Goal: Transaction & Acquisition: Purchase product/service

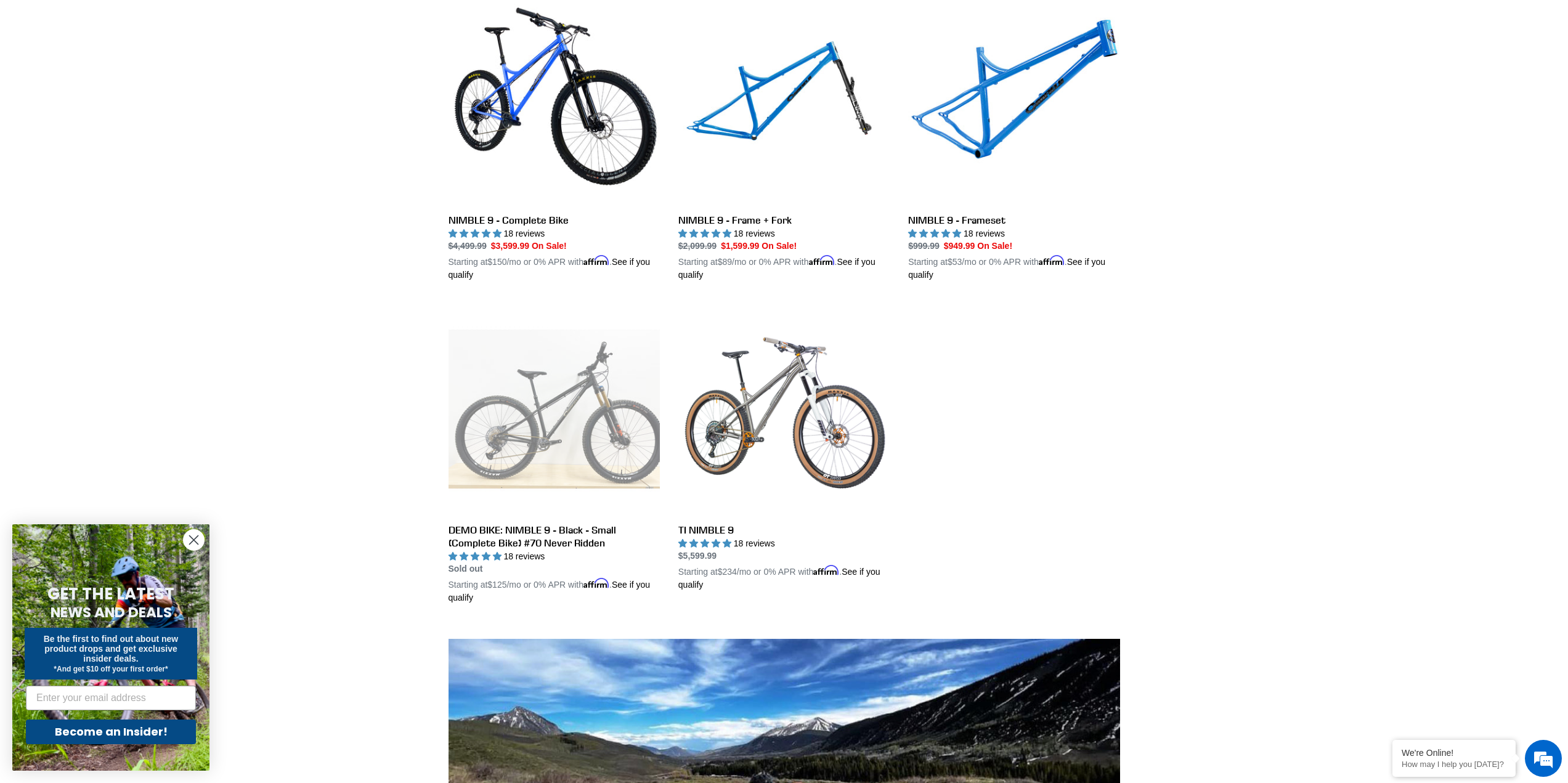
scroll to position [369, 0]
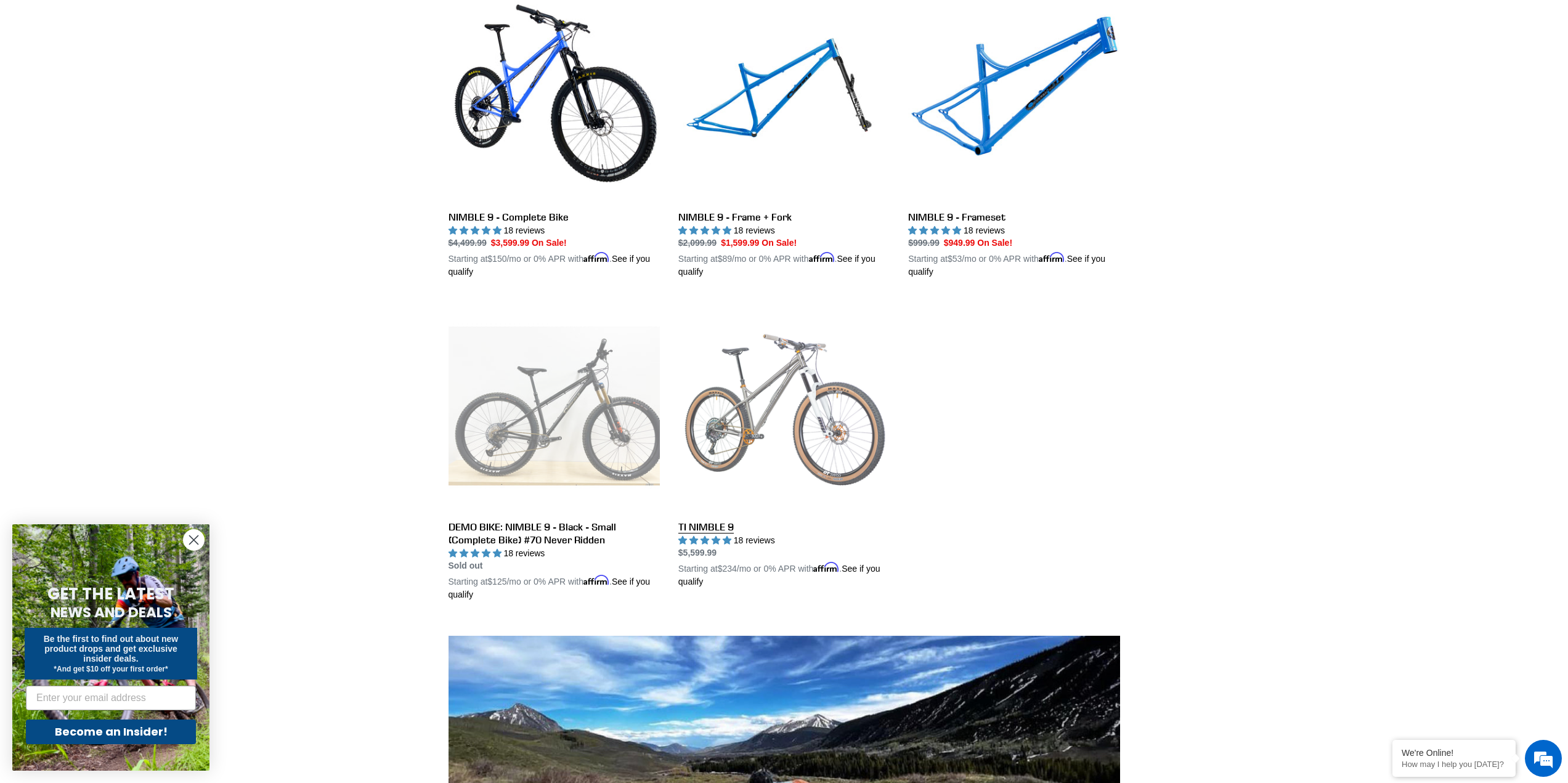
click at [782, 409] on link "TI NIMBLE 9" at bounding box center [784, 444] width 211 height 288
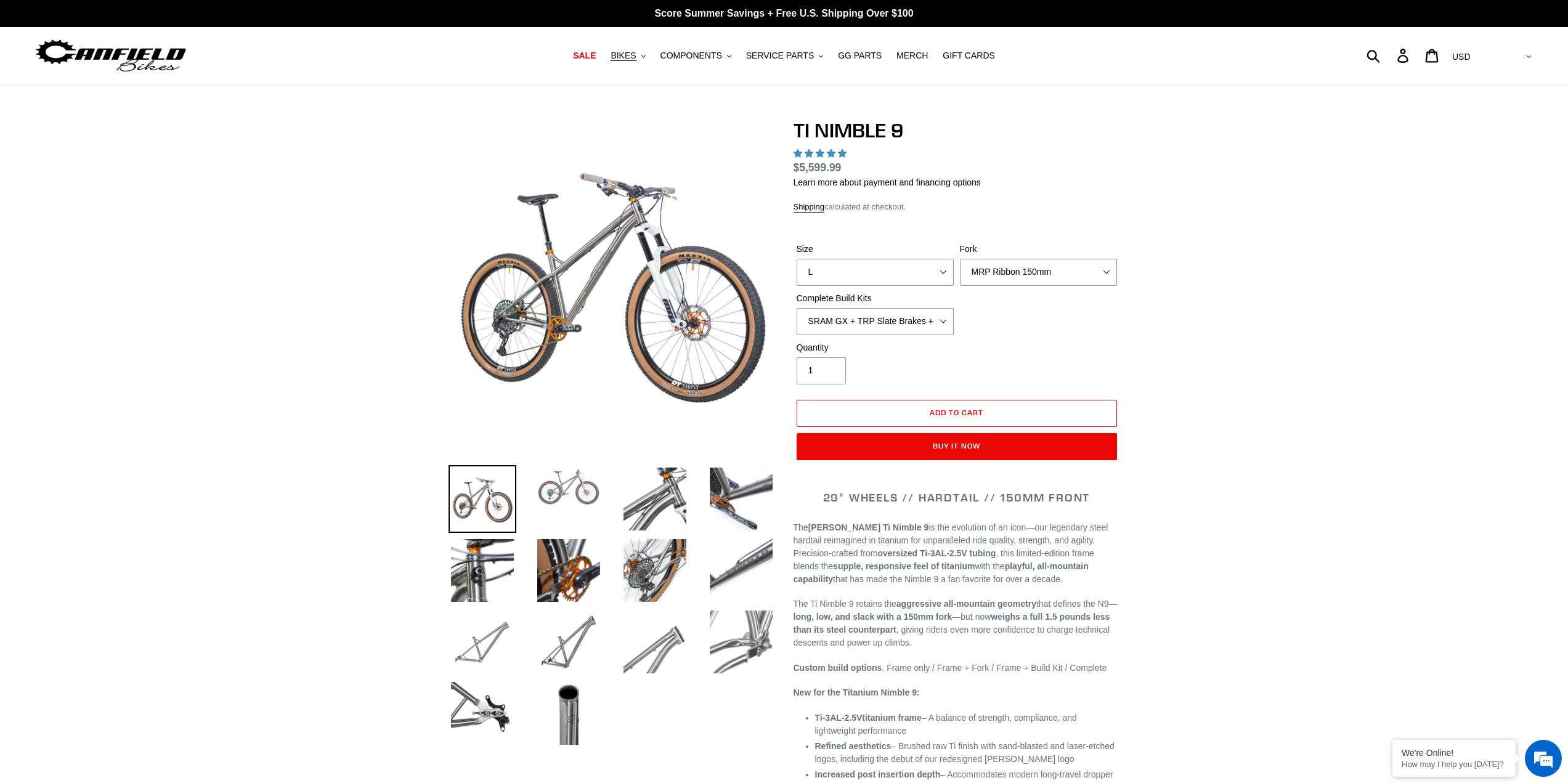
click at [560, 475] on img at bounding box center [569, 486] width 68 height 43
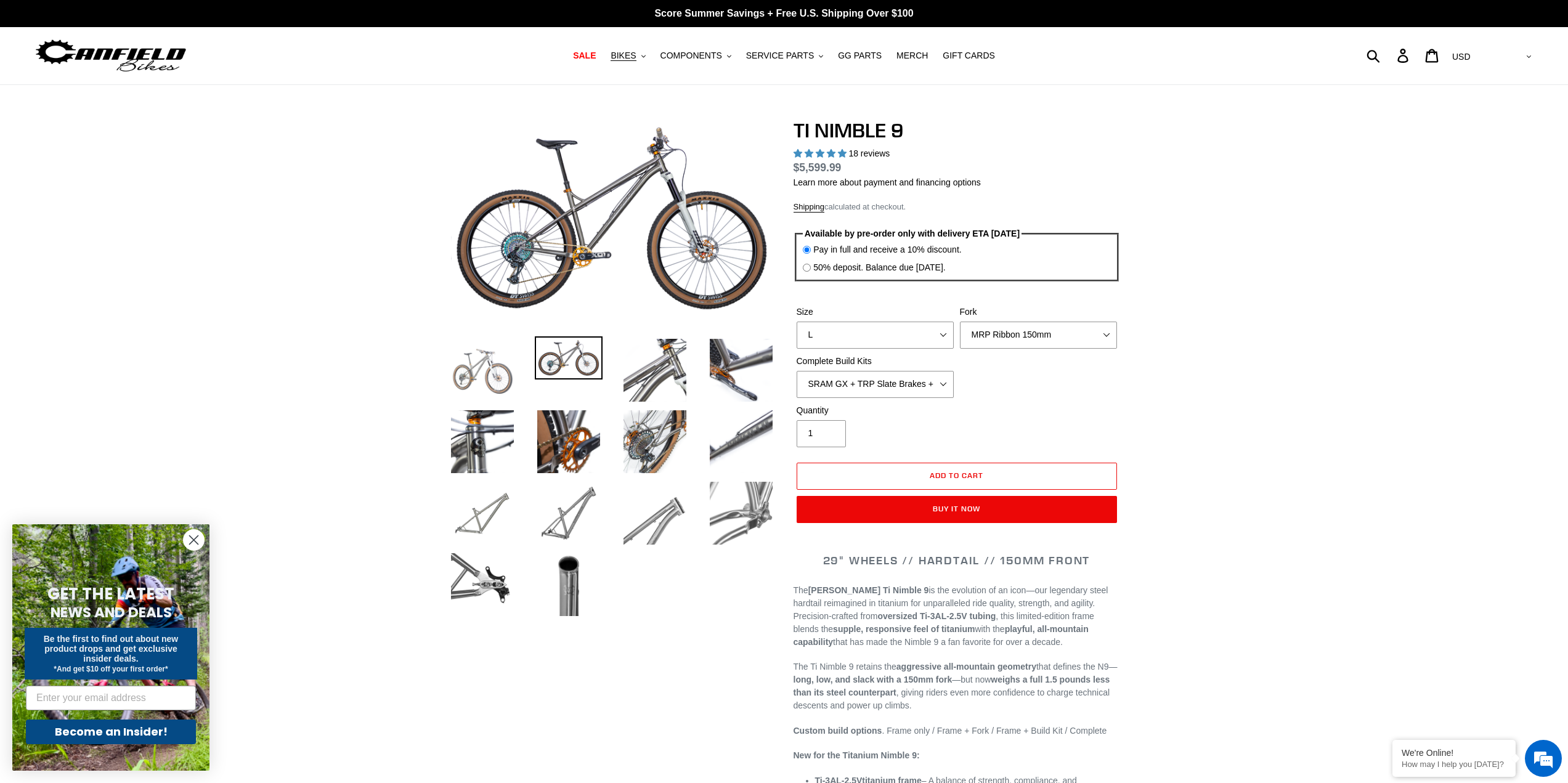
select select "highest-rating"
click at [895, 336] on select "S M L XL / XXL (Specify at checkout)" at bounding box center [875, 335] width 157 height 27
select select "M"
click at [797, 321] on select "S M L XL / XXL (Specify at checkout)" at bounding box center [875, 335] width 157 height 27
click at [1082, 340] on select "MRP Ribbon 150mm RockShox Lyrik 150mm Fox Factory 36 150mm Cane Creek Helm 150m…" at bounding box center [1039, 335] width 157 height 27
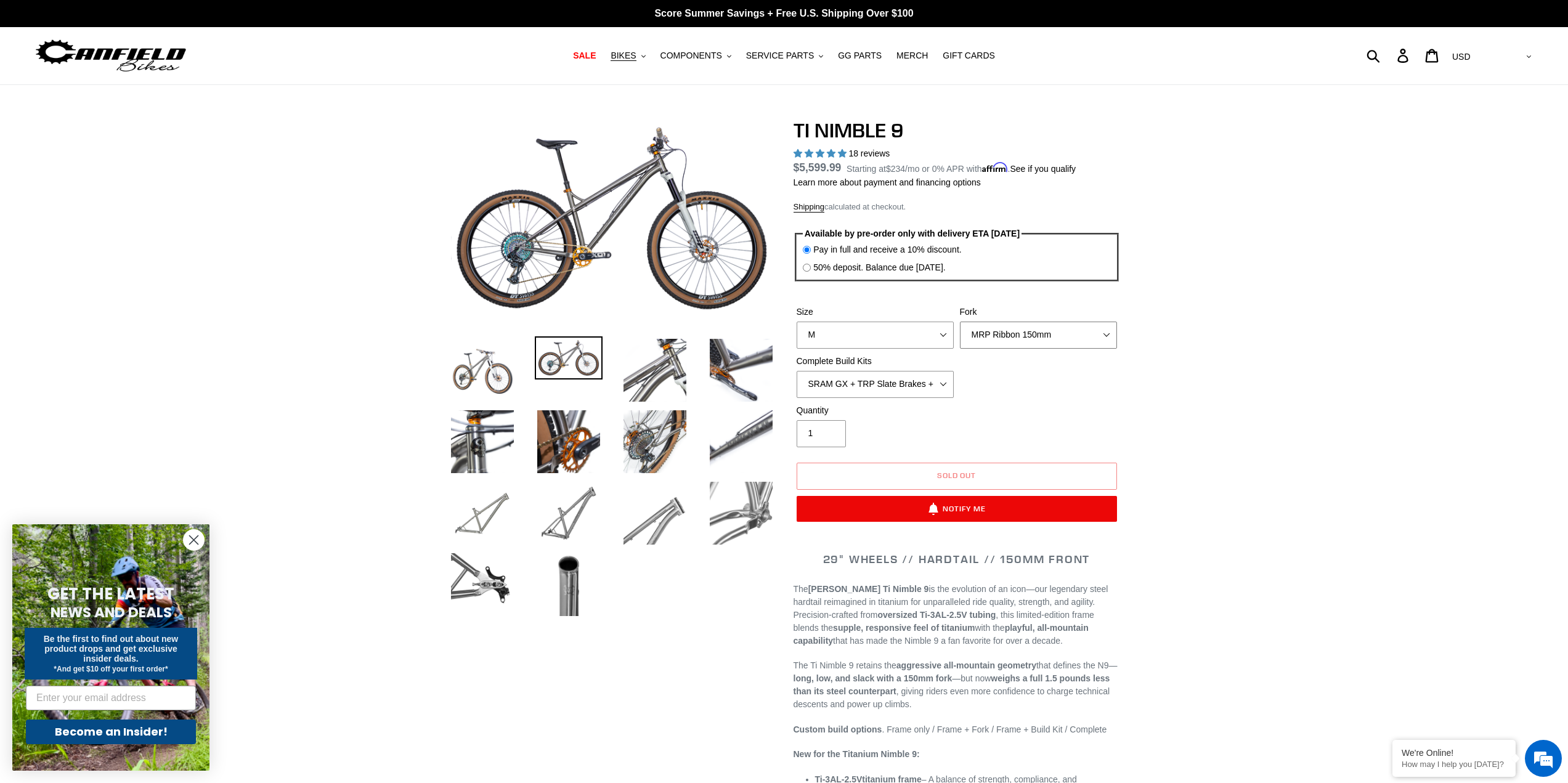
click at [1082, 340] on select "MRP Ribbon 150mm RockShox Lyrik 150mm Fox Factory 36 150mm Cane Creek Helm 150m…" at bounding box center [1039, 335] width 157 height 27
click at [472, 359] on img at bounding box center [482, 370] width 68 height 68
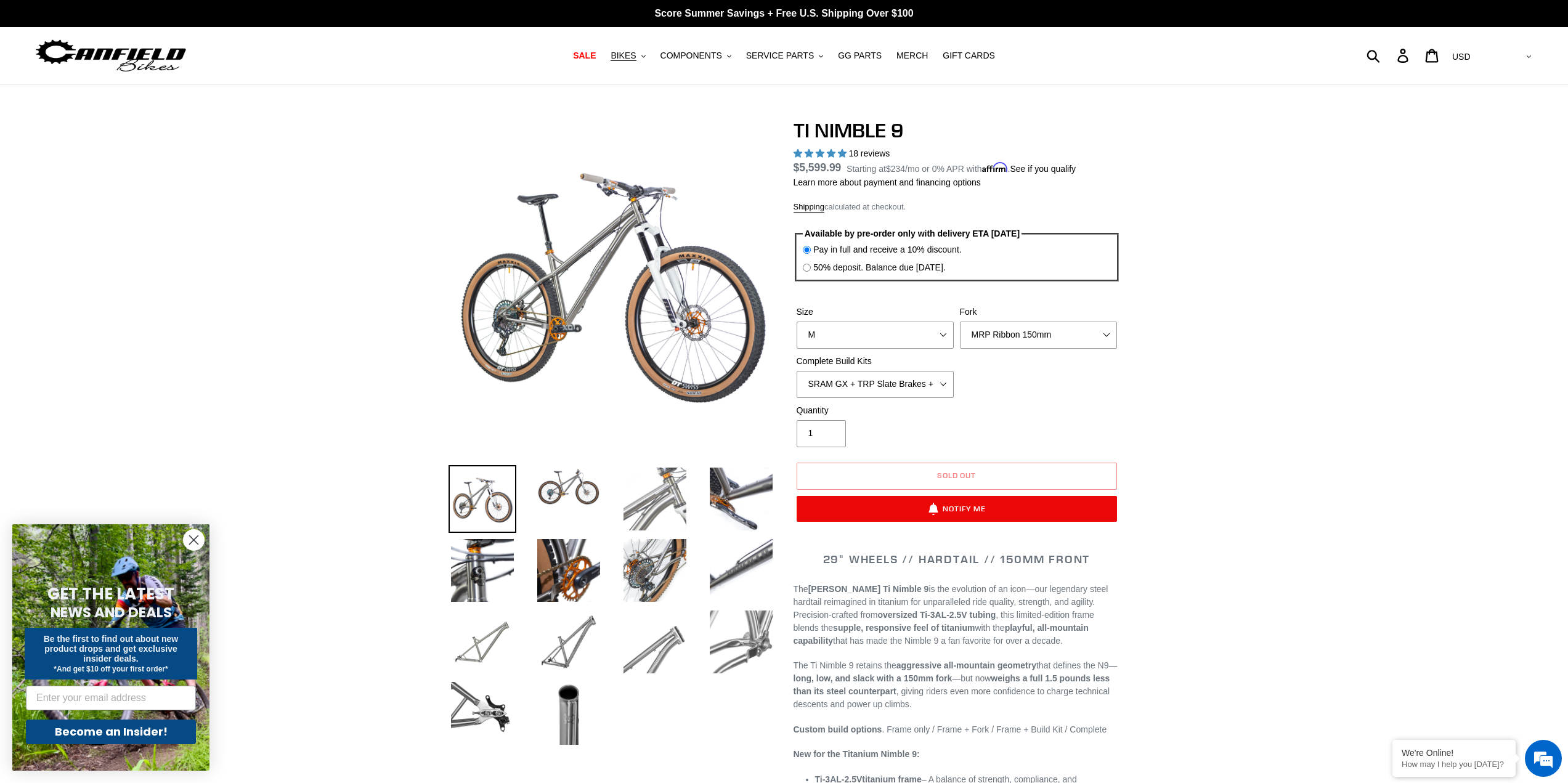
click at [652, 483] on img at bounding box center [655, 498] width 68 height 68
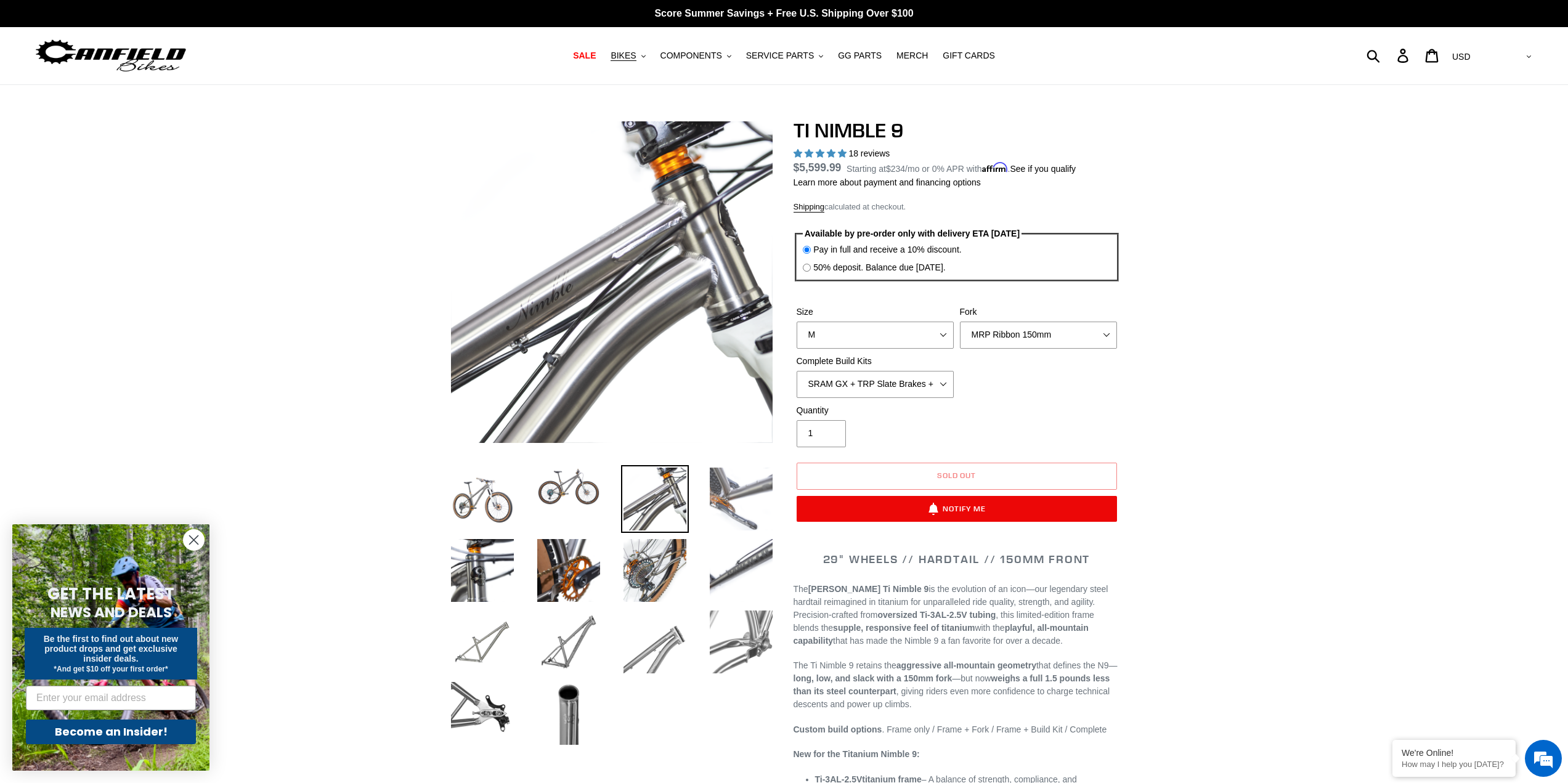
click at [745, 479] on img at bounding box center [740, 498] width 68 height 68
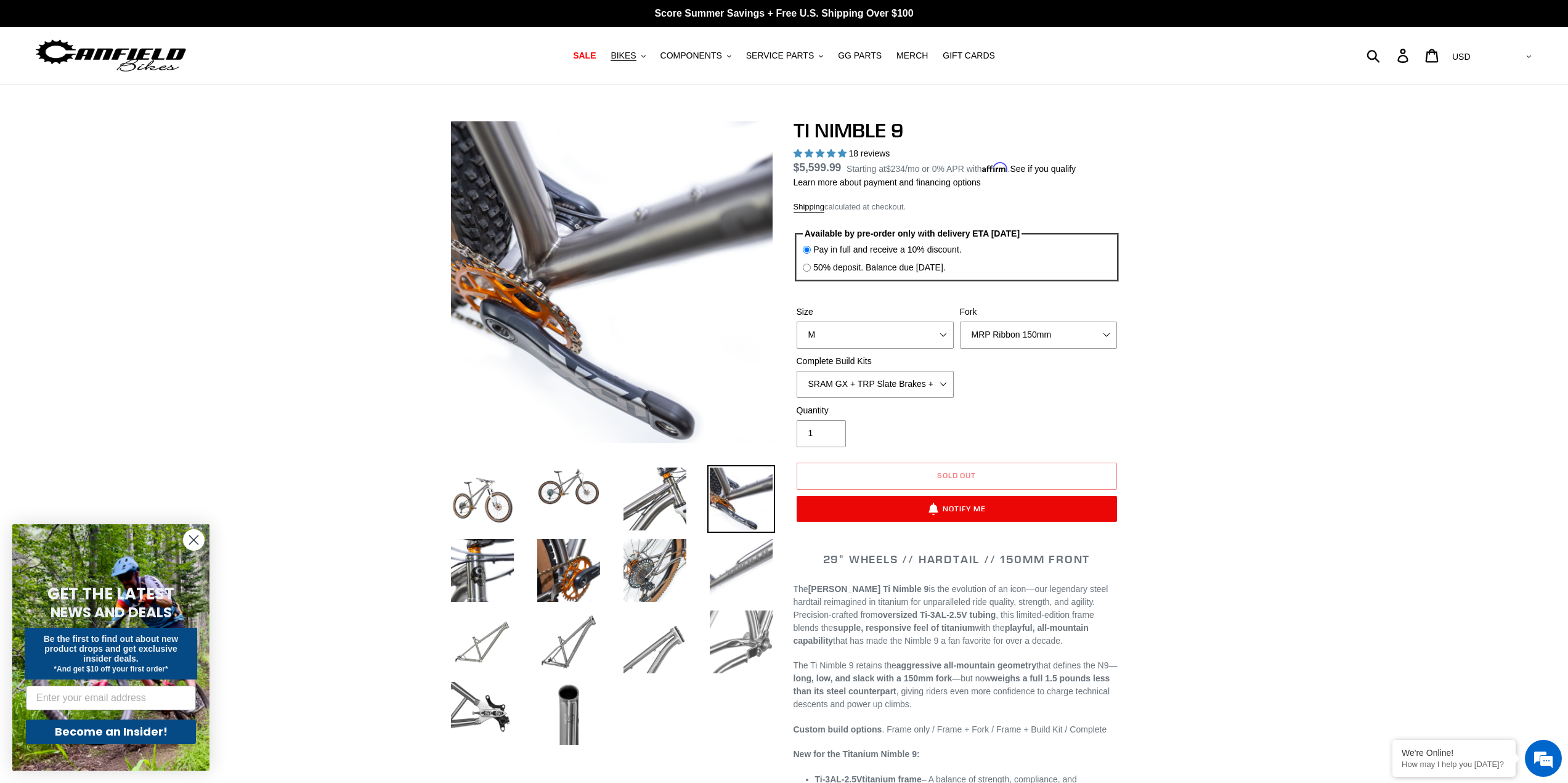
click at [725, 562] on img at bounding box center [740, 570] width 68 height 68
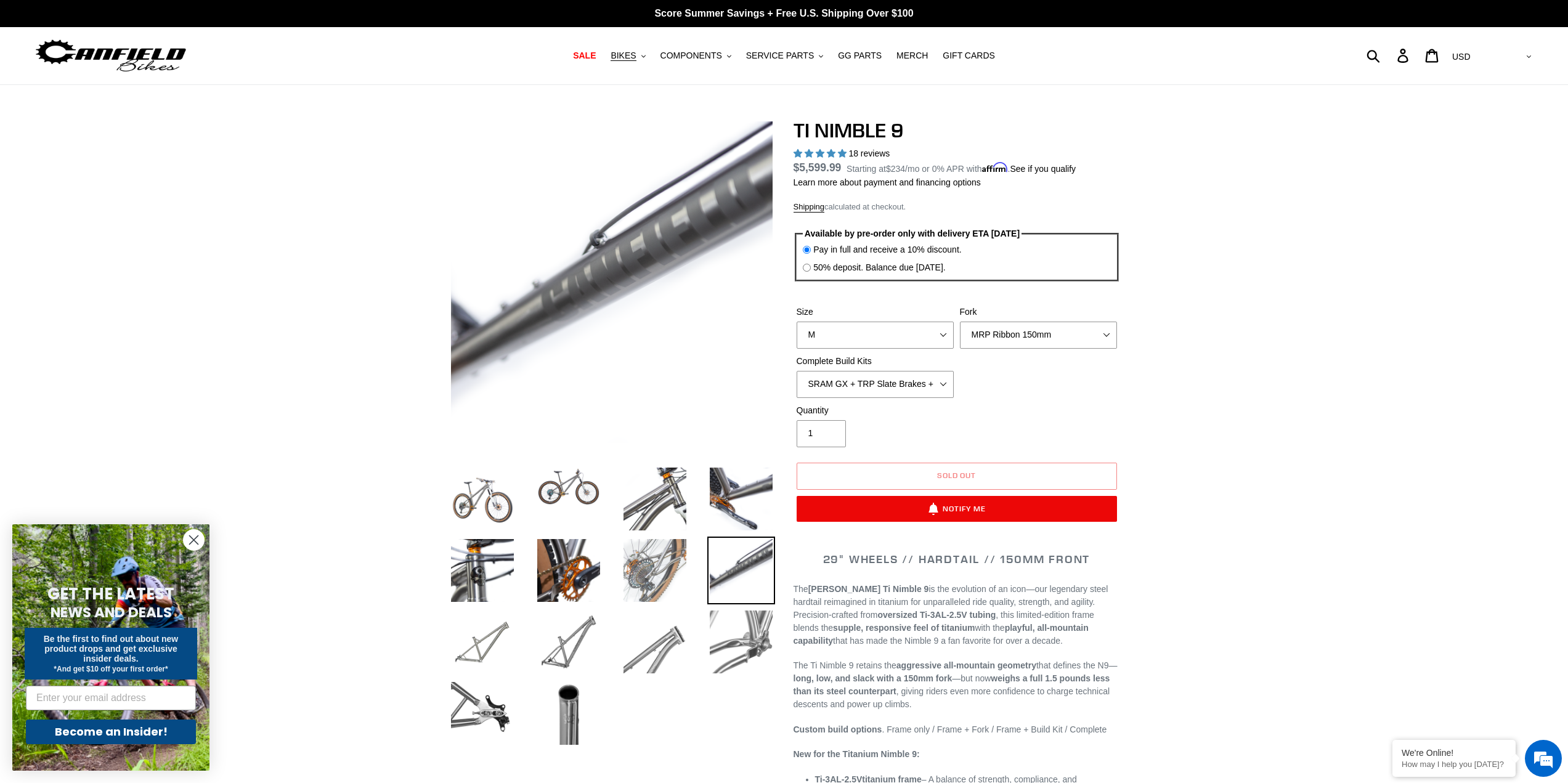
click at [670, 566] on img at bounding box center [655, 570] width 68 height 68
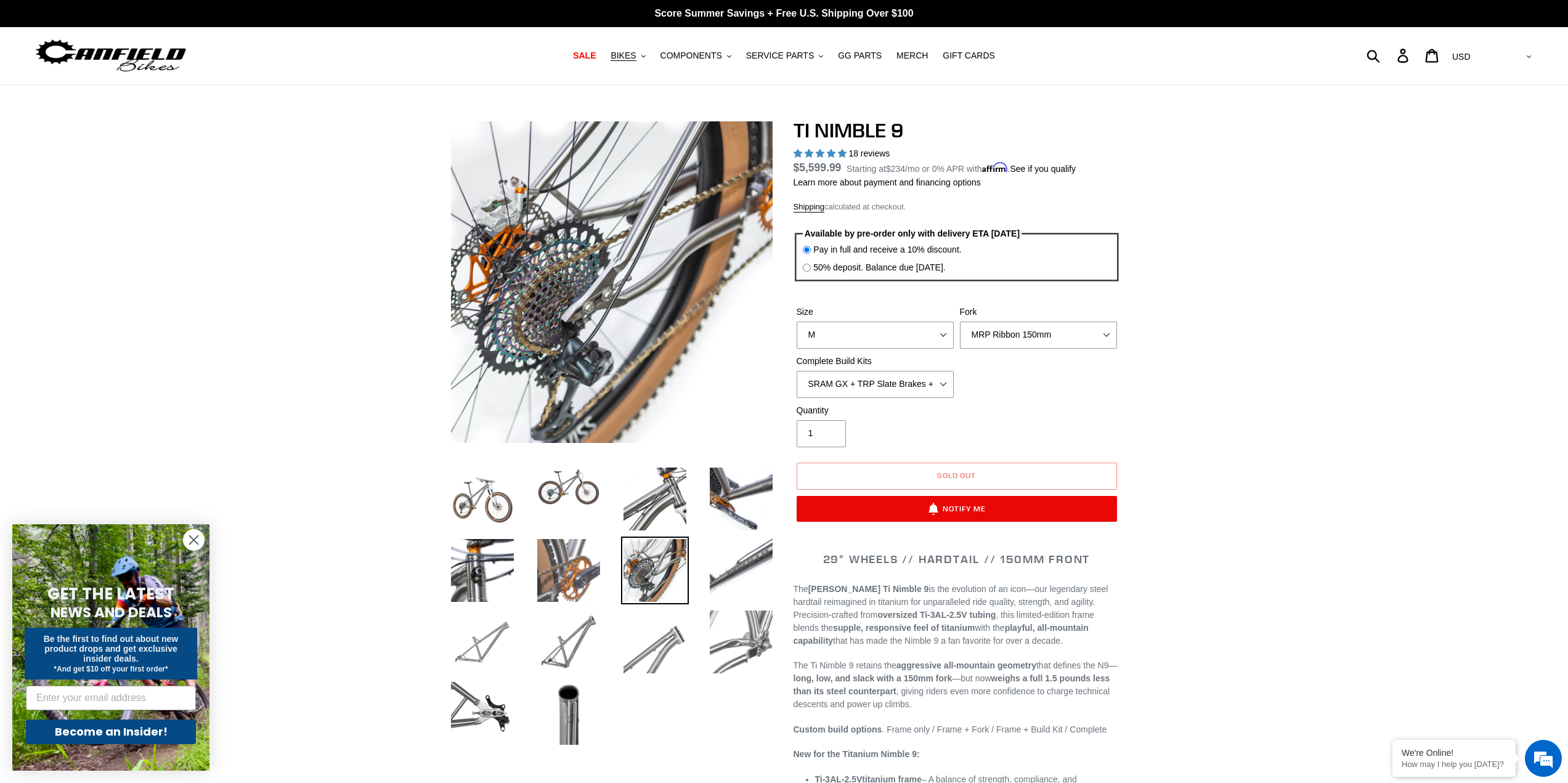
click at [567, 572] on img at bounding box center [569, 570] width 68 height 68
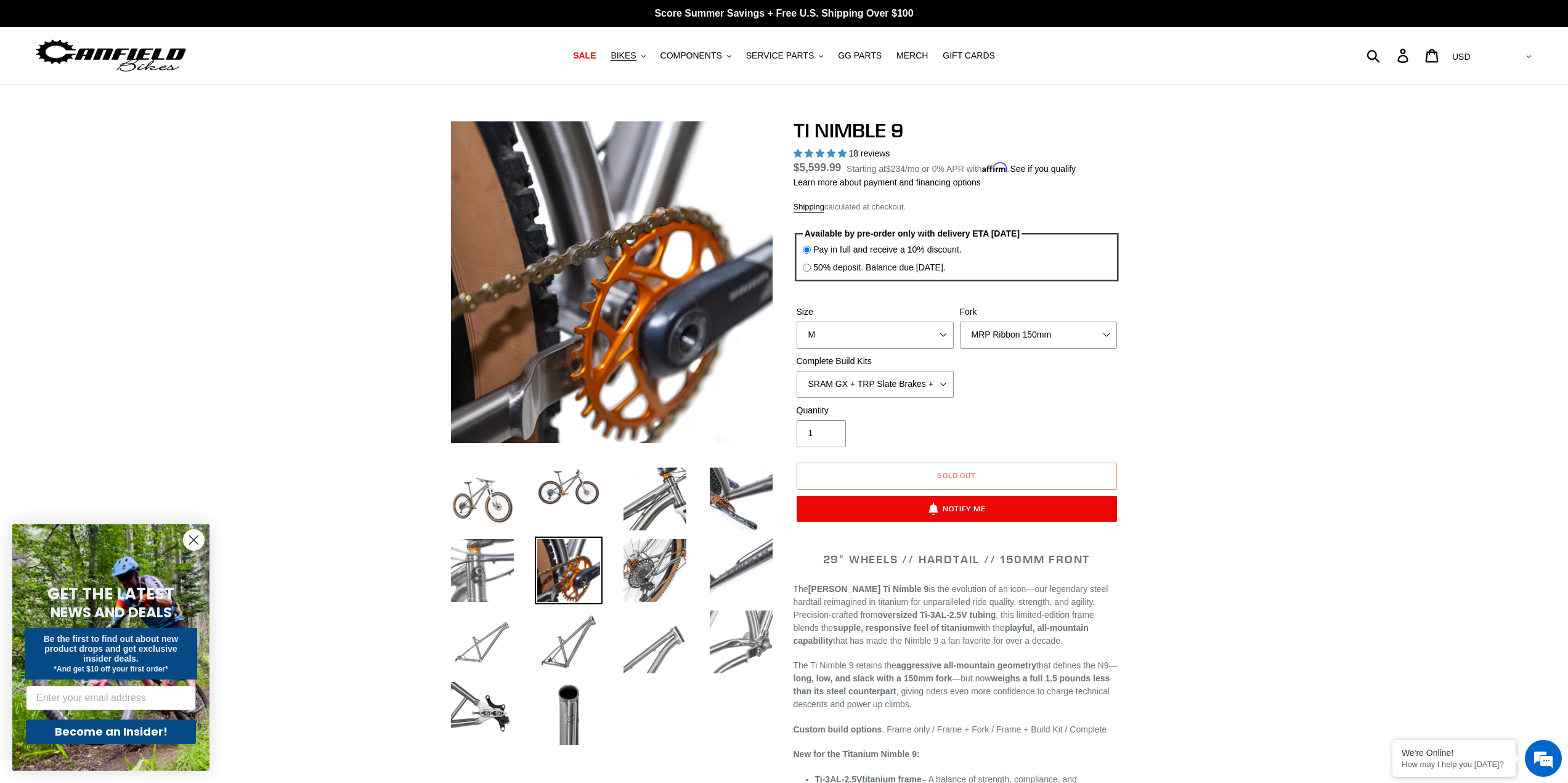
click at [488, 571] on img at bounding box center [482, 570] width 68 height 68
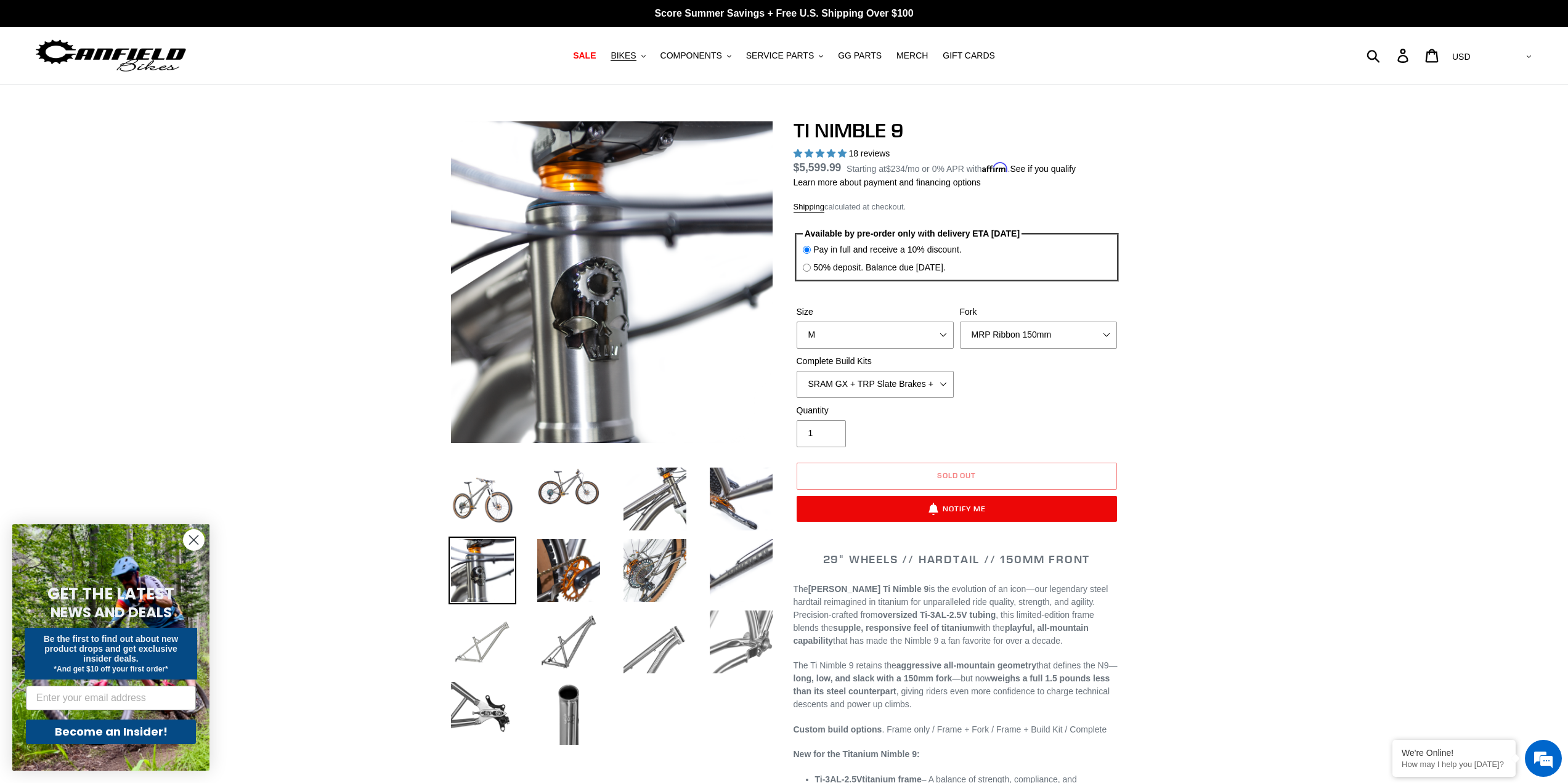
click at [485, 626] on img at bounding box center [482, 641] width 68 height 68
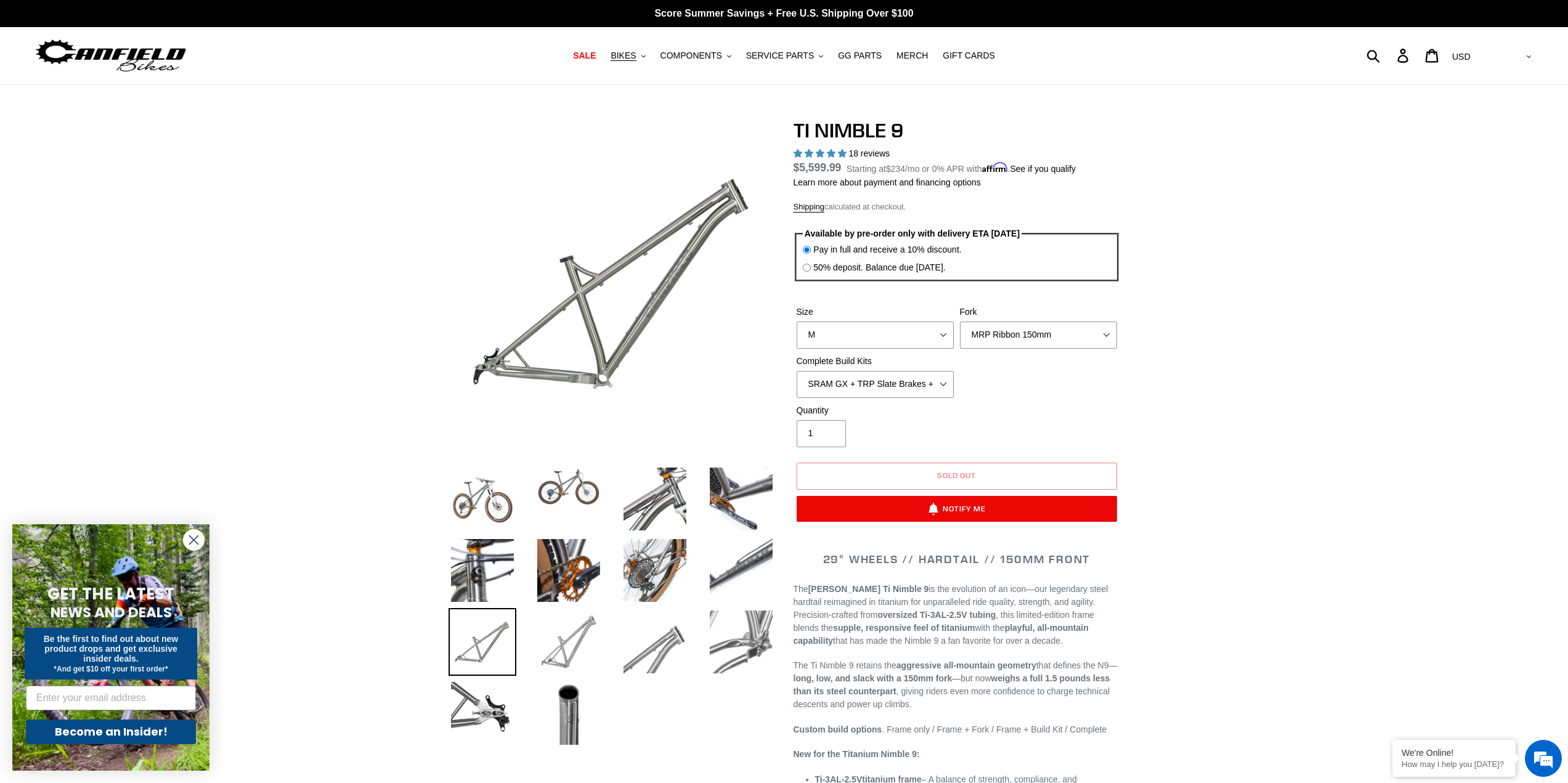
click at [573, 649] on img at bounding box center [569, 641] width 68 height 68
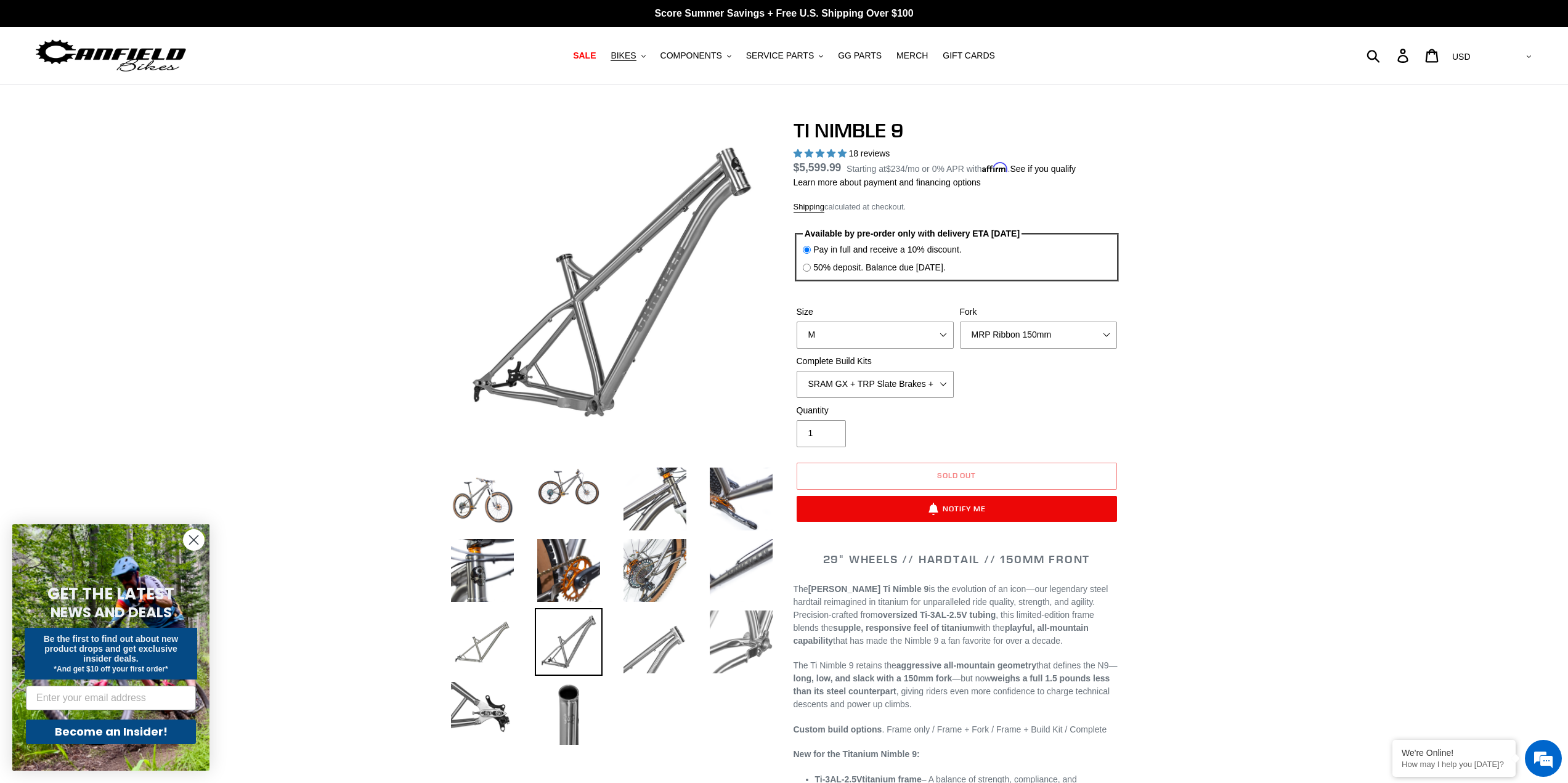
click at [516, 522] on ul at bounding box center [603, 609] width 345 height 286
click at [504, 511] on img at bounding box center [482, 498] width 68 height 68
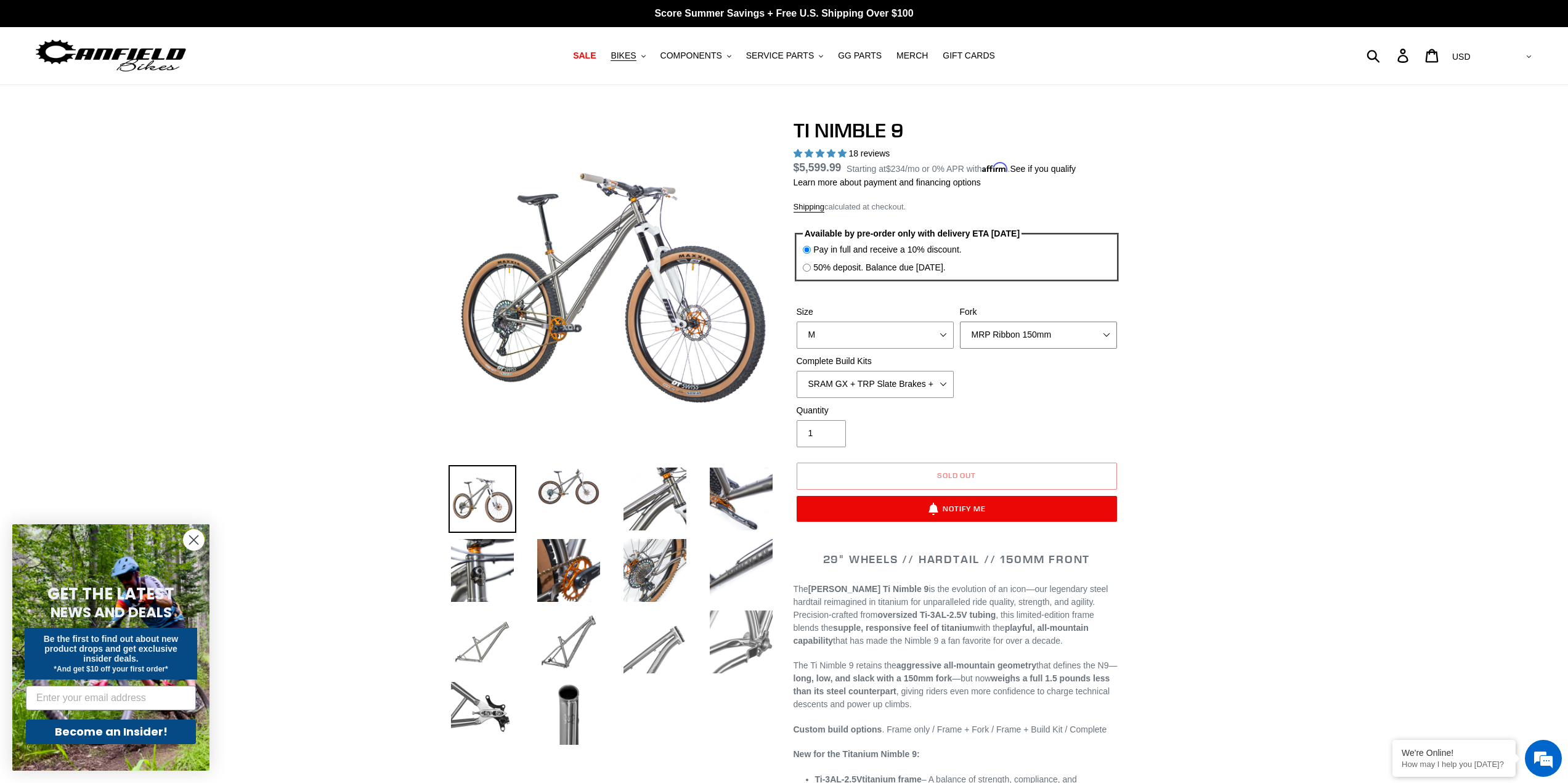
click at [1058, 344] on select "MRP Ribbon 150mm RockShox Lyrik 150mm Fox Factory 36 150mm Cane Creek Helm 150m…" at bounding box center [1039, 335] width 157 height 27
click at [960, 321] on select "MRP Ribbon 150mm RockShox Lyrik 150mm Fox Factory 36 150mm Cane Creek Helm 150m…" at bounding box center [1039, 335] width 157 height 27
click at [1078, 331] on select "MRP Ribbon 150mm RockShox Lyrik 150mm Fox Factory 36 150mm Cane Creek Helm 150m…" at bounding box center [1039, 335] width 157 height 27
click at [960, 321] on select "MRP Ribbon 150mm RockShox Lyrik 150mm Fox Factory 36 150mm Cane Creek Helm 150m…" at bounding box center [1039, 335] width 157 height 27
click at [1046, 339] on select "MRP Ribbon 150mm RockShox Lyrik 150mm Fox Factory 36 150mm Cane Creek Helm 150m…" at bounding box center [1039, 335] width 157 height 27
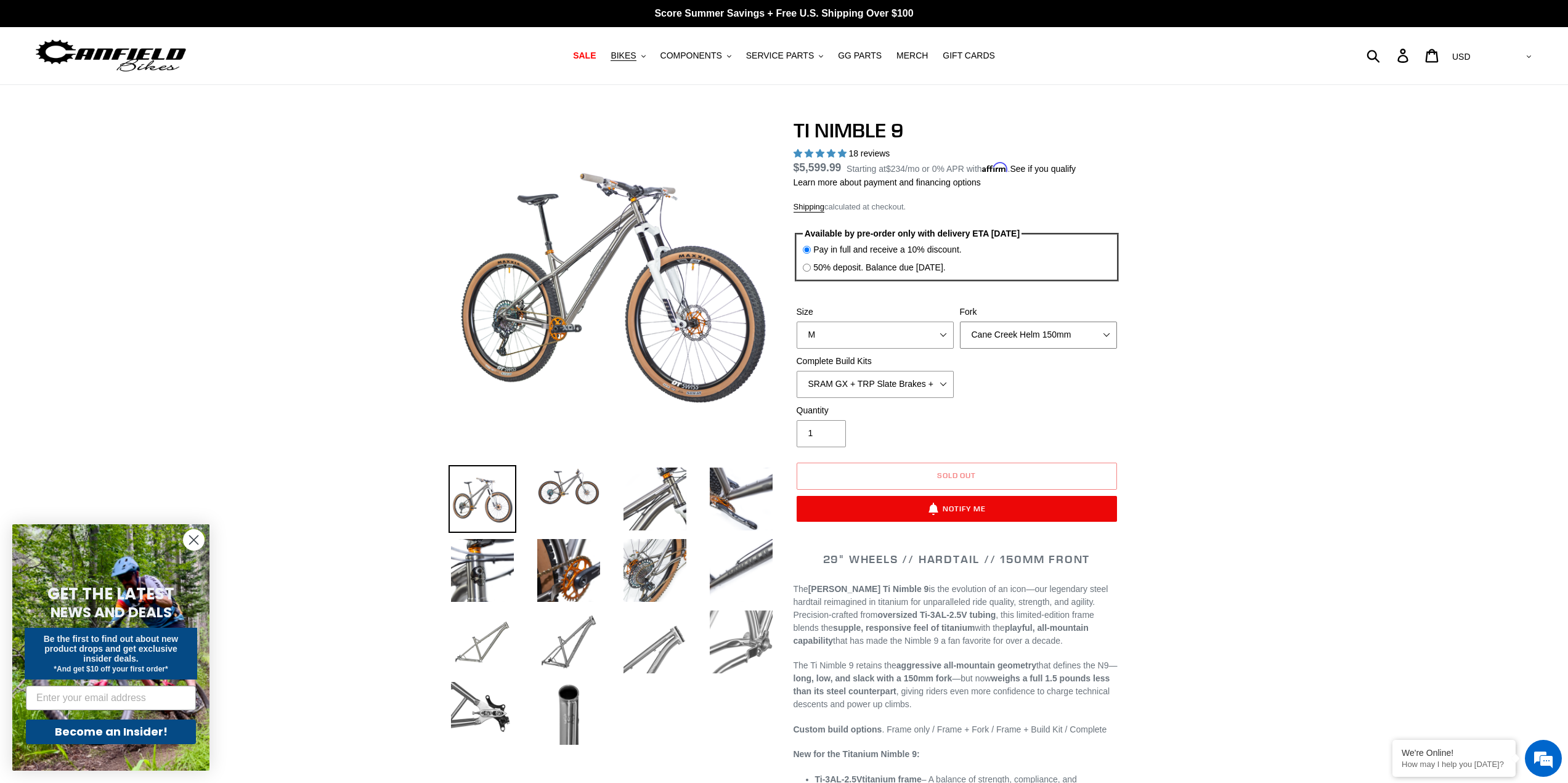
click at [960, 321] on select "MRP Ribbon 150mm RockShox Lyrik 150mm Fox Factory 36 150mm Cane Creek Helm 150m…" at bounding box center [1039, 335] width 157 height 27
click at [1012, 341] on select "MRP Ribbon 150mm RockShox Lyrik 150mm Fox Factory 36 150mm Cane Creek Helm 150m…" at bounding box center [1039, 335] width 157 height 27
click at [960, 321] on select "MRP Ribbon 150mm RockShox Lyrik 150mm Fox Factory 36 150mm Cane Creek Helm 150m…" at bounding box center [1039, 335] width 157 height 27
click at [1014, 337] on select "MRP Ribbon 150mm RockShox Lyrik 150mm Fox Factory 36 150mm Cane Creek Helm 150m…" at bounding box center [1039, 335] width 157 height 27
click at [960, 321] on select "MRP Ribbon 150mm RockShox Lyrik 150mm Fox Factory 36 150mm Cane Creek Helm 150m…" at bounding box center [1039, 335] width 157 height 27
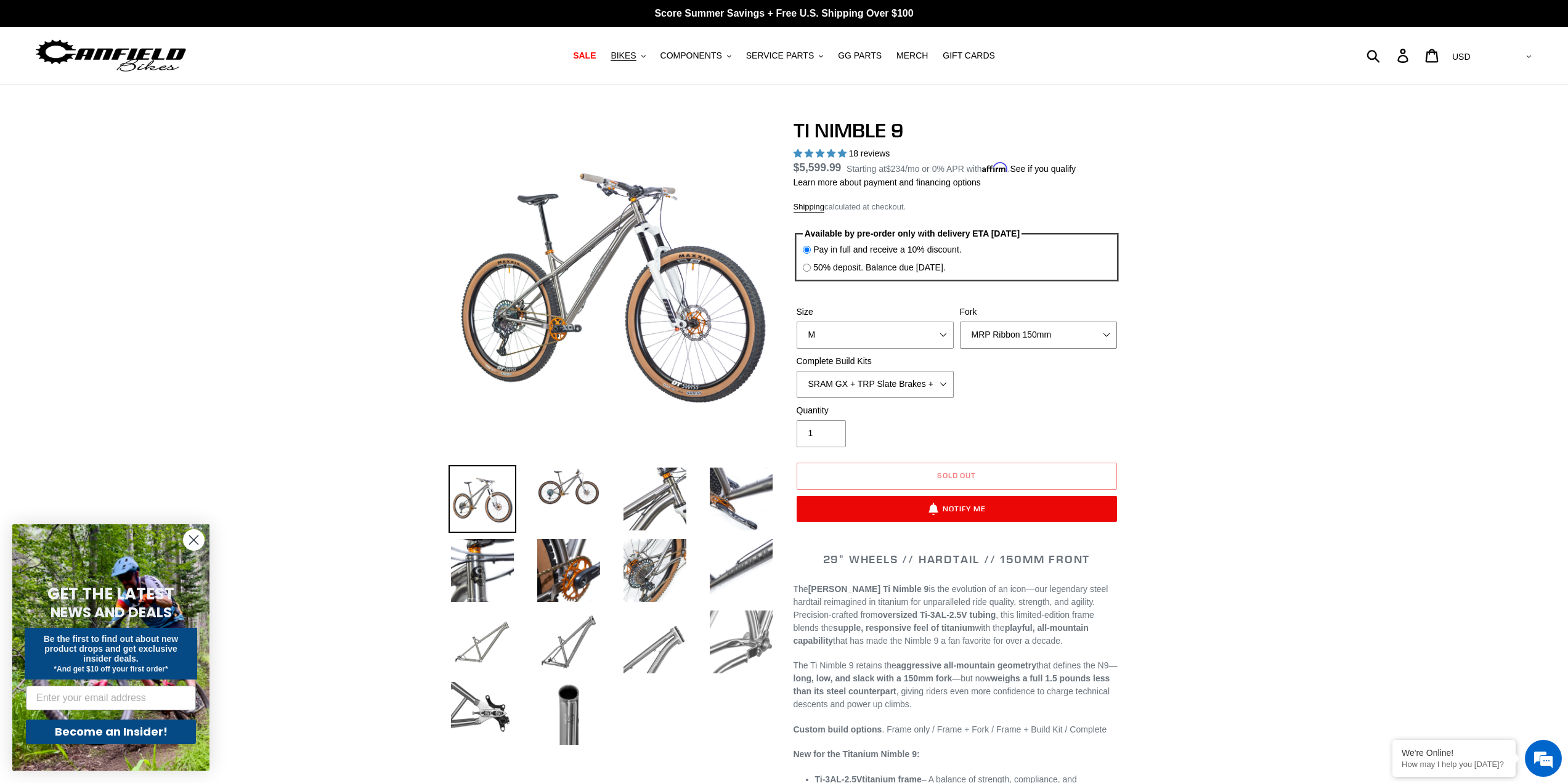
click at [1021, 333] on select "MRP Ribbon 150mm RockShox Lyrik 150mm Fox Factory 36 150mm Cane Creek Helm 150m…" at bounding box center [1039, 335] width 157 height 27
click at [960, 321] on select "MRP Ribbon 150mm RockShox Lyrik 150mm Fox Factory 36 150mm Cane Creek Helm 150m…" at bounding box center [1039, 335] width 157 height 27
click at [1050, 333] on select "MRP Ribbon 150mm RockShox Lyrik 150mm Fox Factory 36 150mm Cane Creek Helm 150m…" at bounding box center [1039, 335] width 157 height 27
select select "Fox Factory 36 150mm"
click at [960, 321] on select "MRP Ribbon 150mm RockShox Lyrik 150mm Fox Factory 36 150mm Cane Creek Helm 150m…" at bounding box center [1039, 335] width 157 height 27
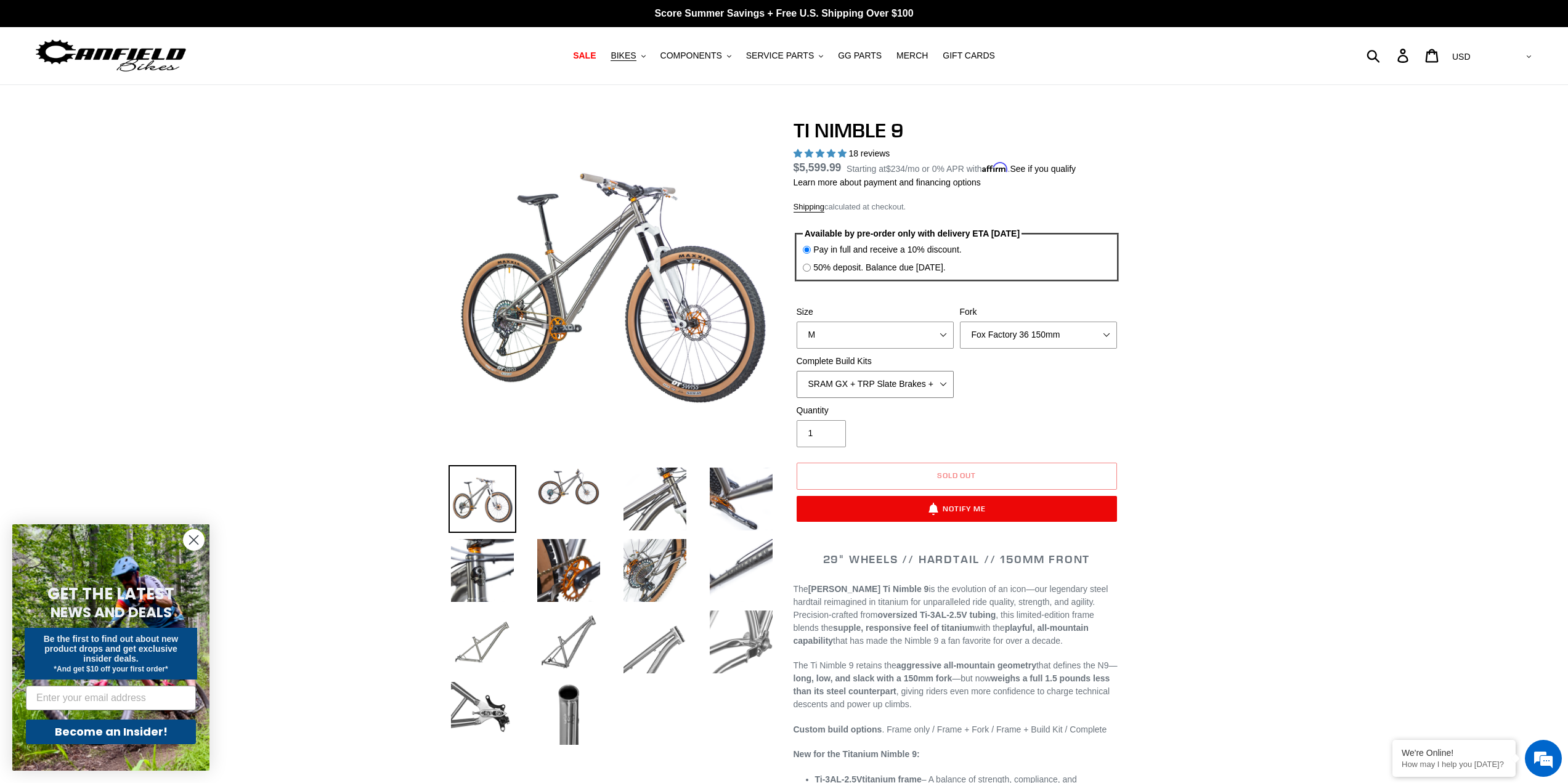
click at [923, 383] on select "SRAM GX + TRP Slate Brakes + Rotors + e13 LG-1 Wheels SHIMANO XT + SHIMANO brak…" at bounding box center [875, 385] width 157 height 27
click at [797, 371] on select "SRAM GX + TRP Slate Brakes + Rotors + e13 LG-1 Wheels SHIMANO XT + SHIMANO brak…" at bounding box center [875, 385] width 157 height 27
click at [901, 382] on select "SRAM GX + TRP Slate Brakes + Rotors + e13 LG-1 Wheels SHIMANO XT + SHIMANO brak…" at bounding box center [875, 385] width 157 height 27
select select "SRAM GX + TRP Slate Brakes + Rotors + e13 LG-1 Wheels"
click at [797, 371] on select "SRAM GX + TRP Slate Brakes + Rotors + e13 LG-1 Wheels SHIMANO XT + SHIMANO brak…" at bounding box center [875, 385] width 157 height 27
